Goal: Information Seeking & Learning: Learn about a topic

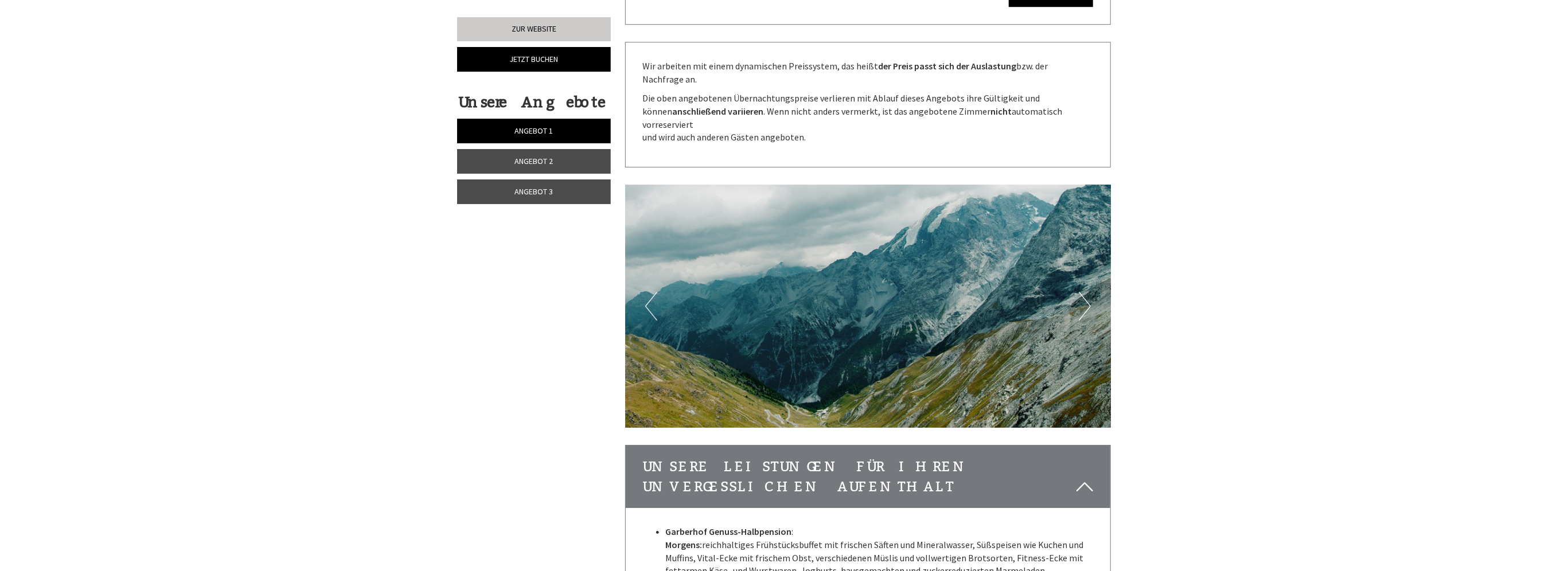
scroll to position [3210, 0]
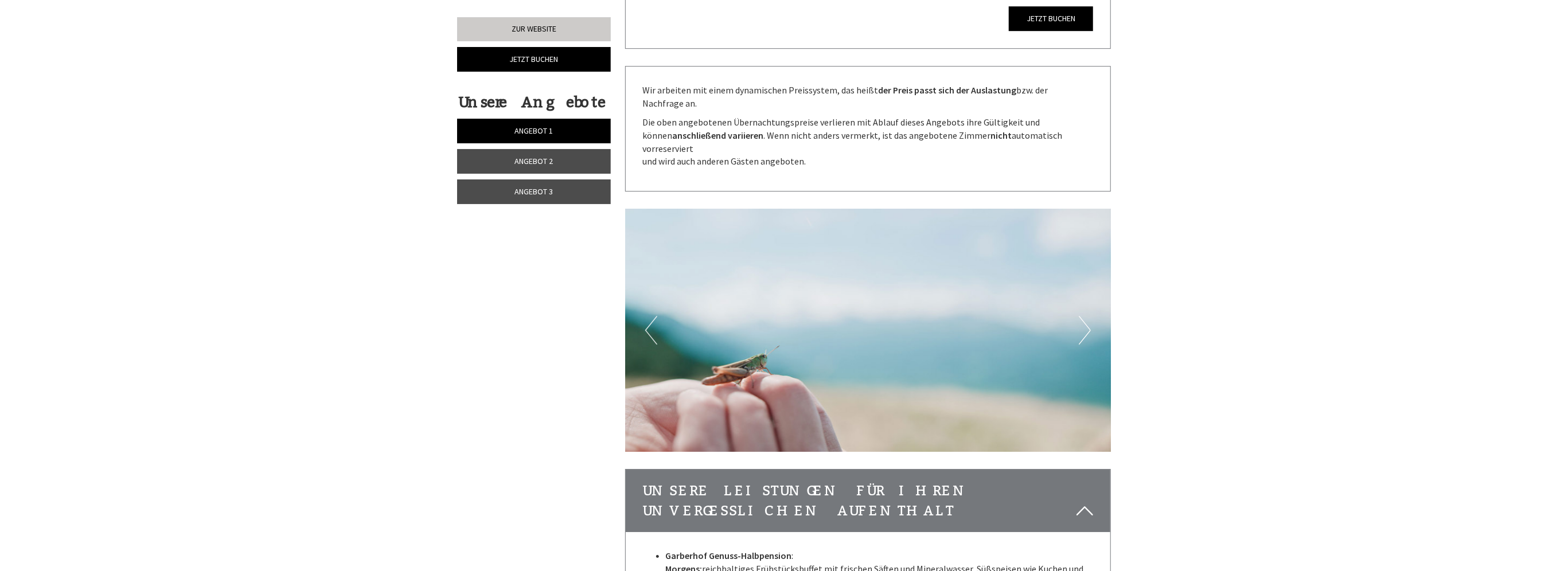
click at [570, 131] on link "Angebot 1" at bounding box center [534, 131] width 154 height 25
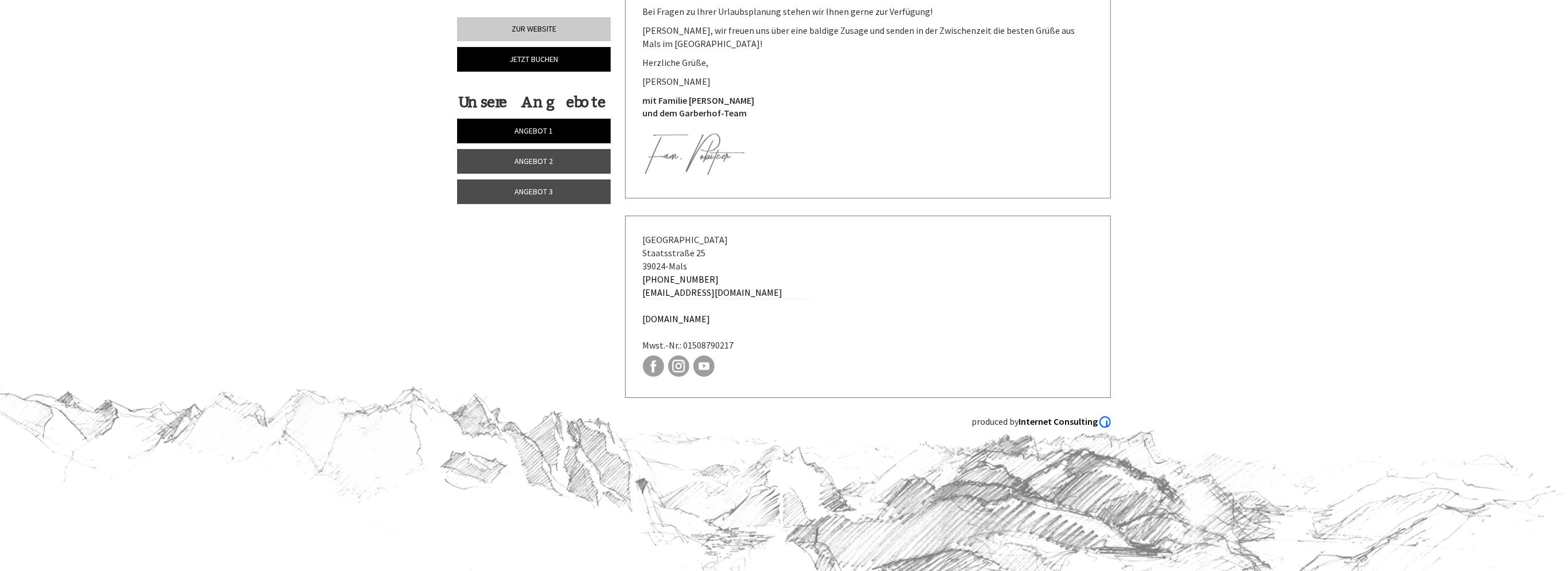
scroll to position [725, 0]
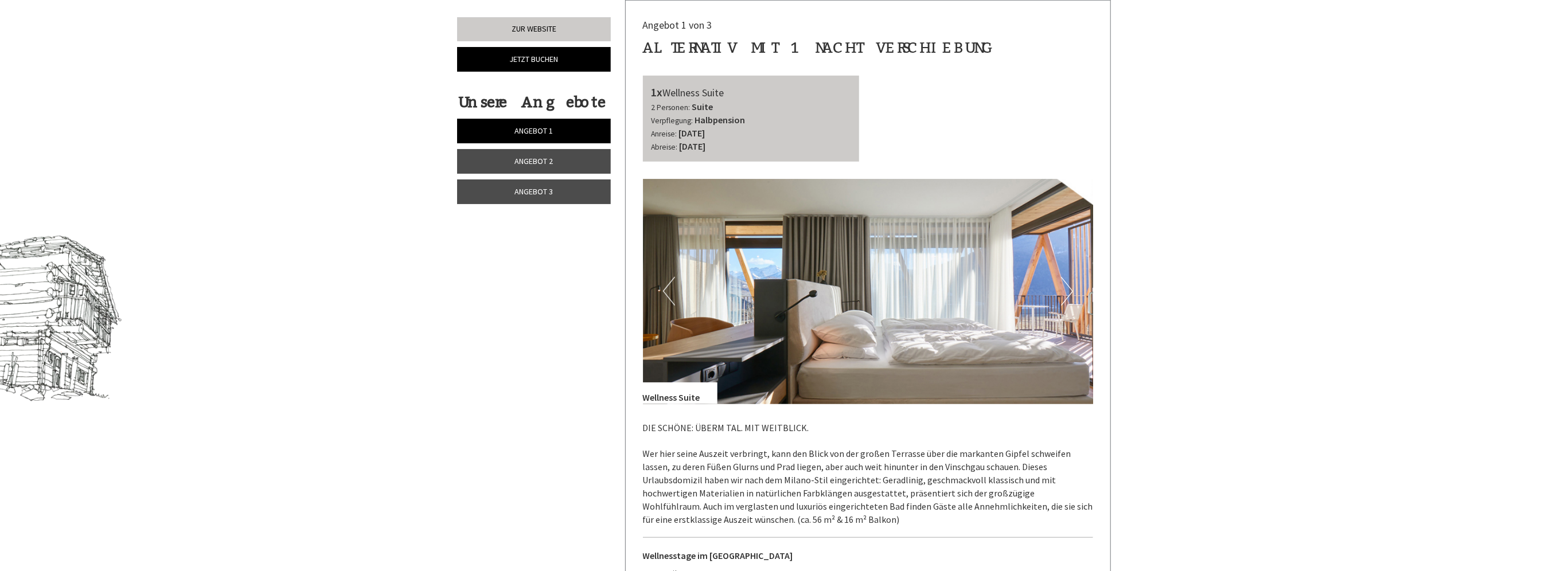
click at [593, 156] on link "Angebot 2" at bounding box center [534, 161] width 154 height 25
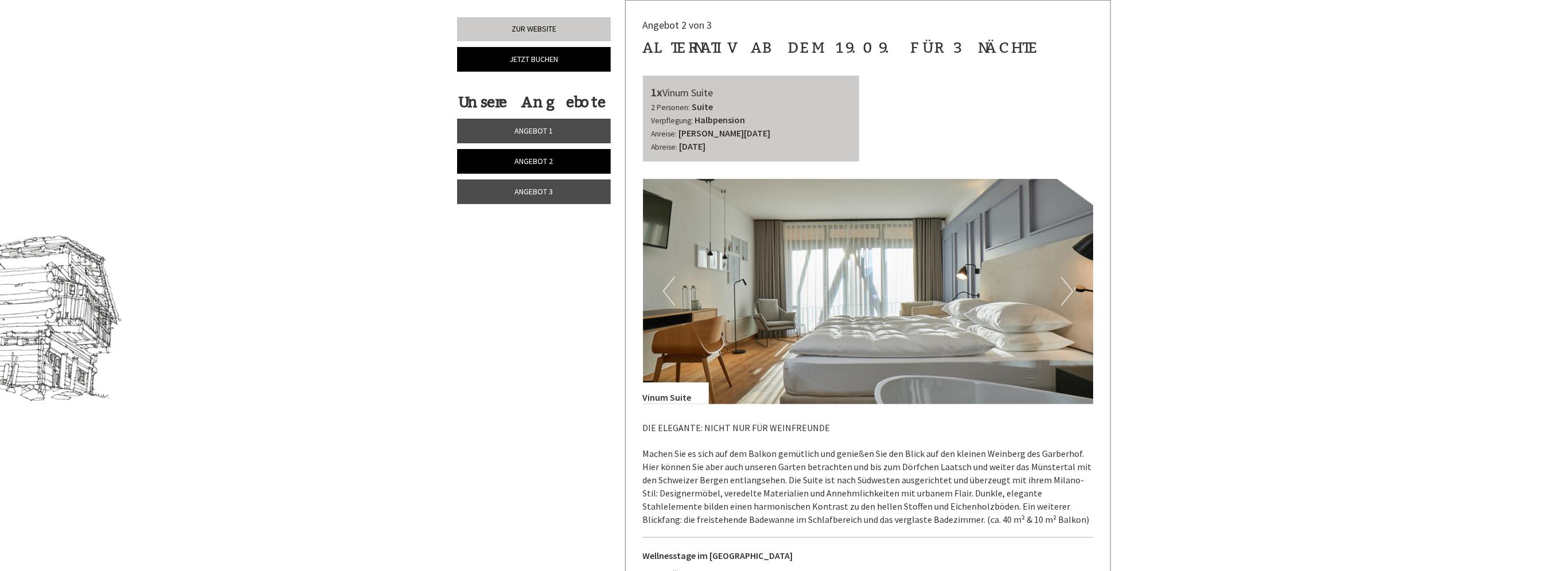
click at [588, 134] on link "Angebot 1" at bounding box center [534, 131] width 154 height 25
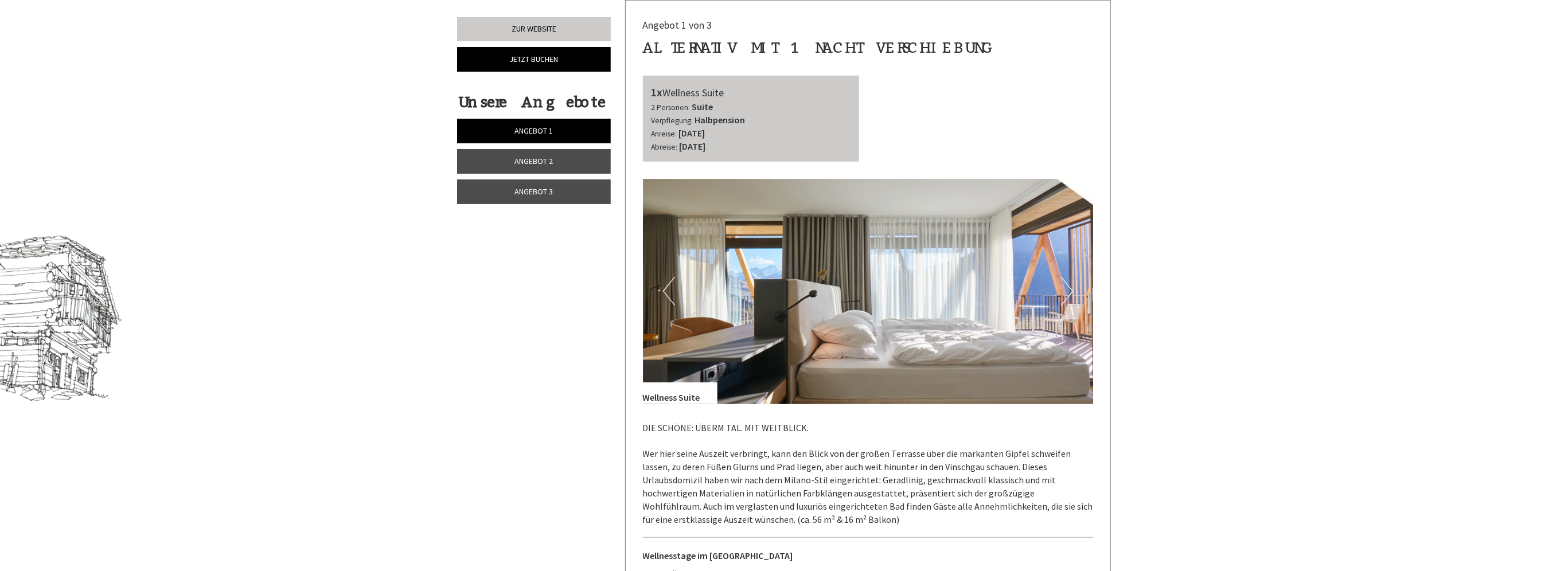
click at [595, 162] on link "Angebot 2" at bounding box center [534, 161] width 154 height 25
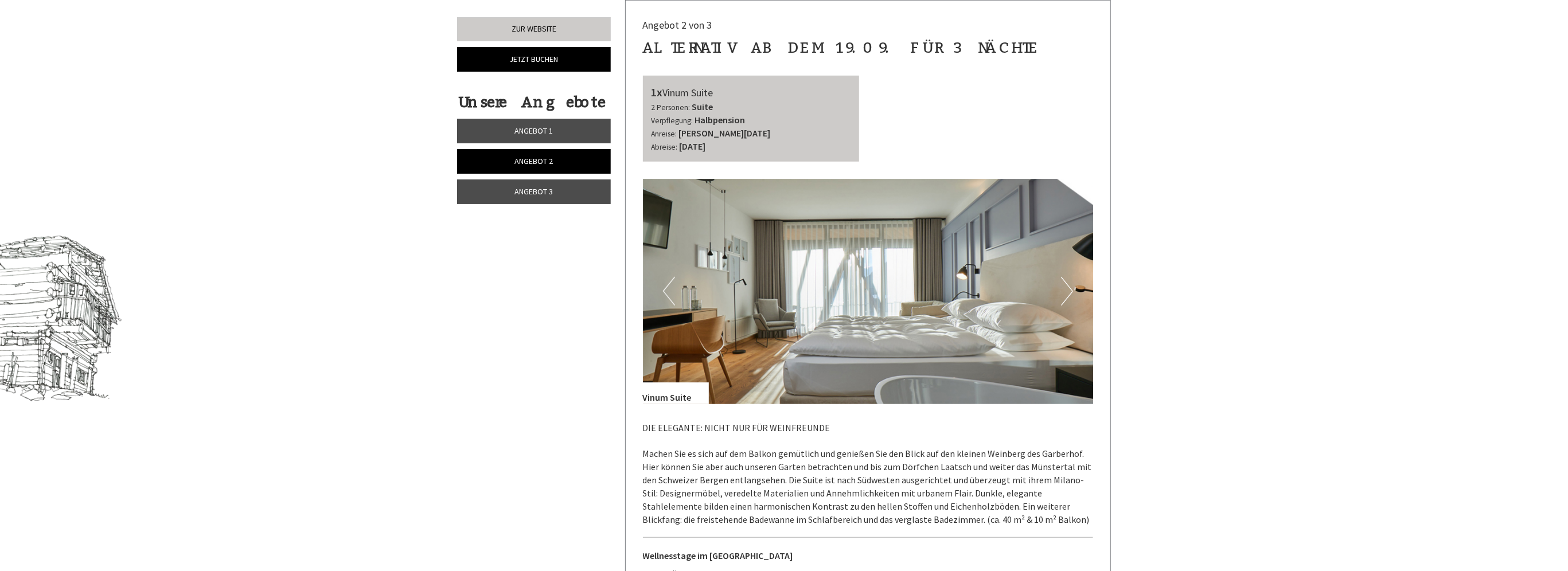
click at [591, 191] on link "Angebot 3" at bounding box center [534, 191] width 154 height 25
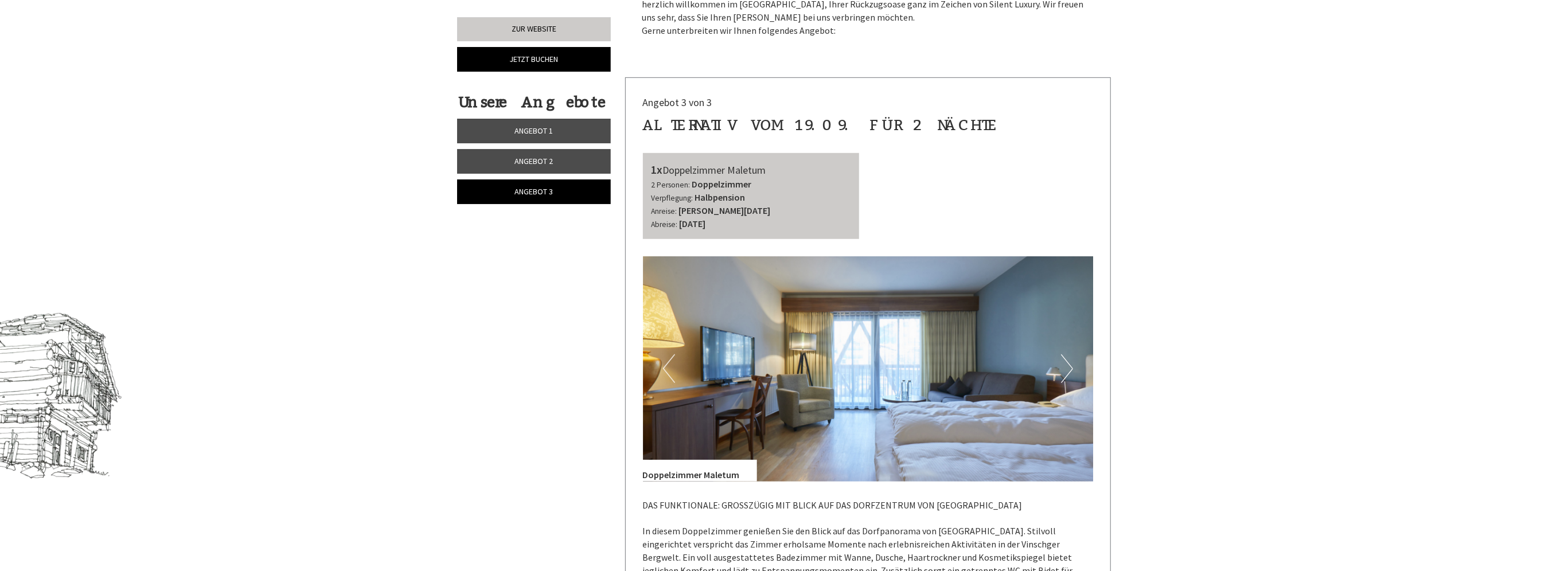
scroll to position [496, 0]
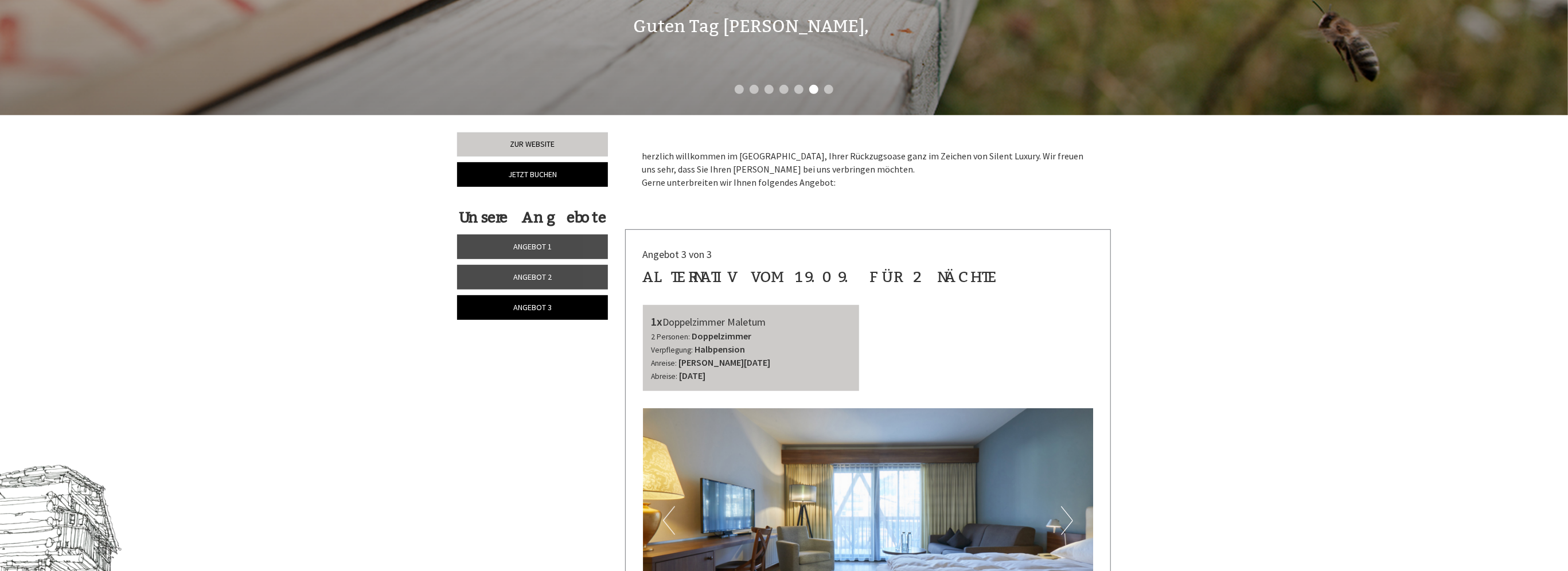
click at [552, 246] on link "Angebot 1" at bounding box center [532, 247] width 151 height 25
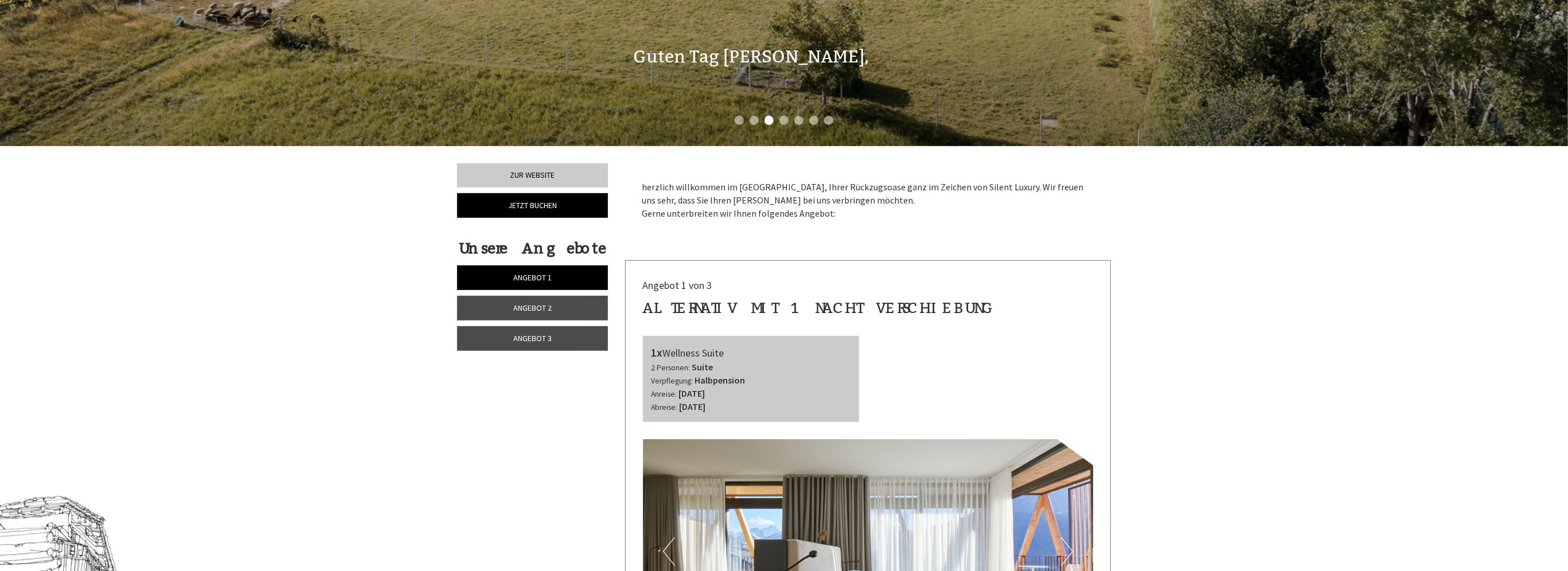
scroll to position [401, 0]
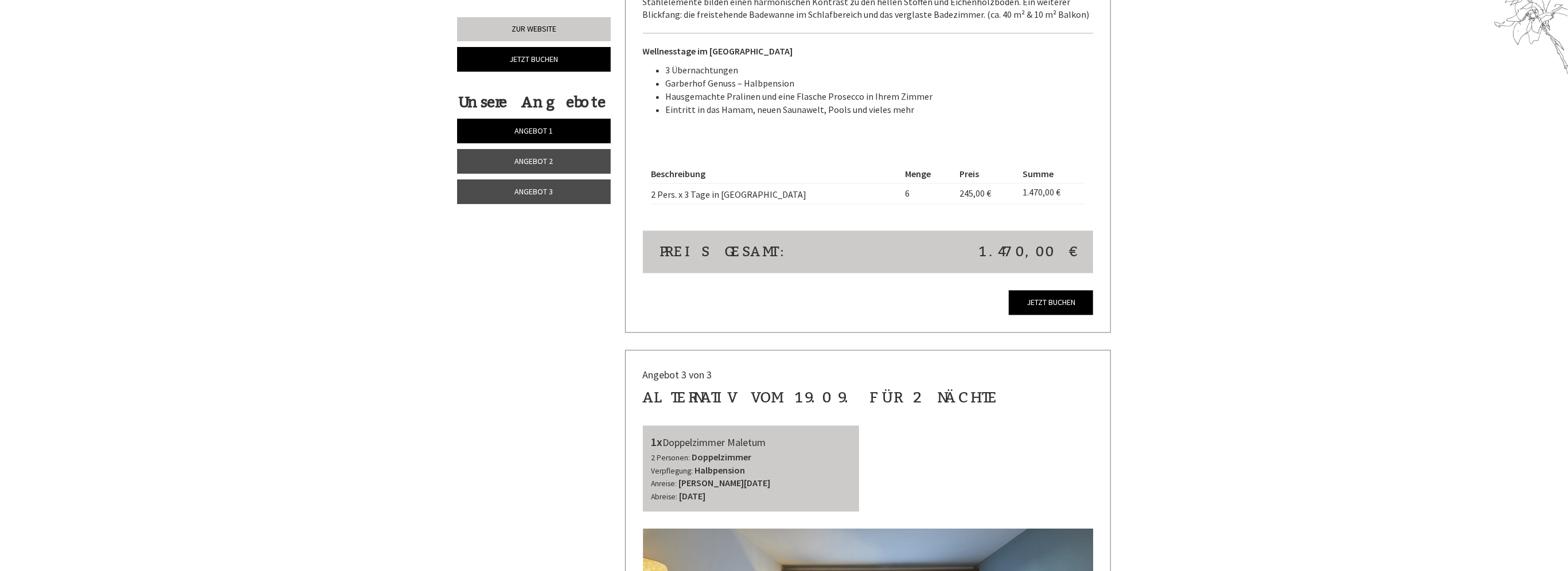
scroll to position [2064, 0]
